Goal: Connect with others: Establish contact or relationships with other users

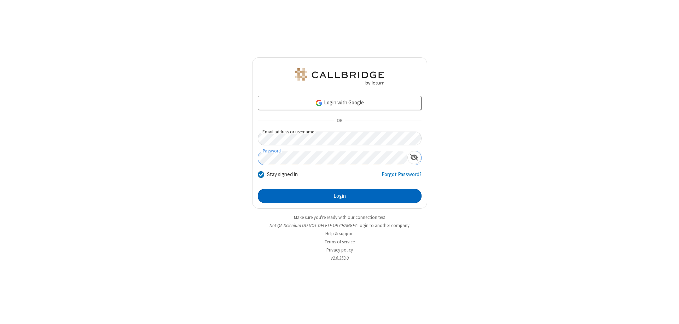
click at [339, 196] on button "Login" at bounding box center [340, 196] width 164 height 14
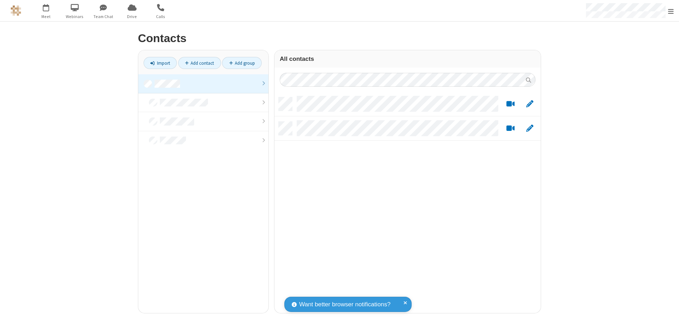
click at [203, 83] on link at bounding box center [203, 83] width 130 height 19
click at [199, 63] on link "Add contact" at bounding box center [199, 63] width 43 height 12
